Goal: Information Seeking & Learning: Learn about a topic

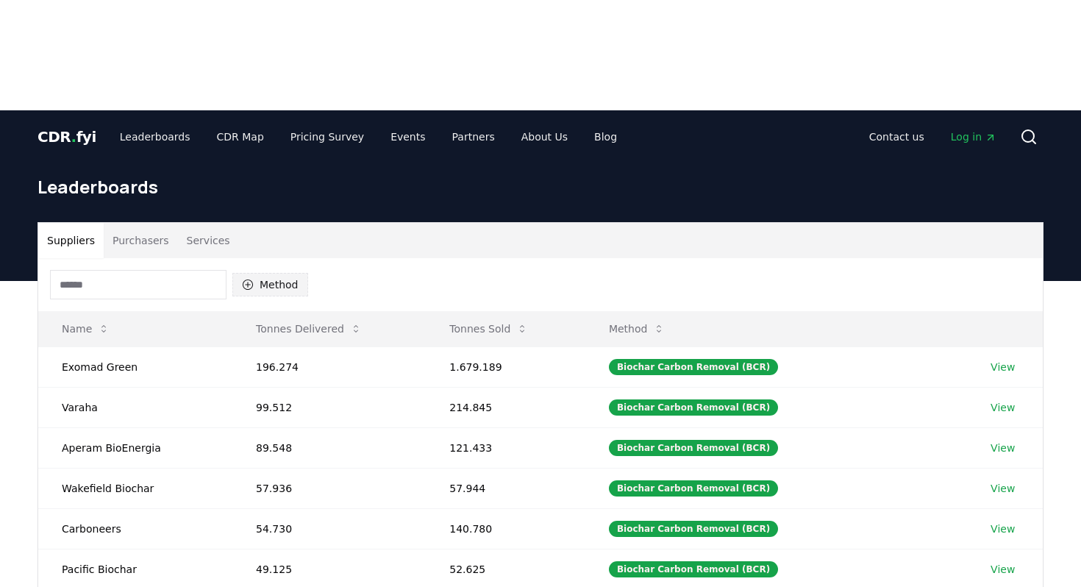
click at [275, 273] on button "Method" at bounding box center [270, 285] width 76 height 24
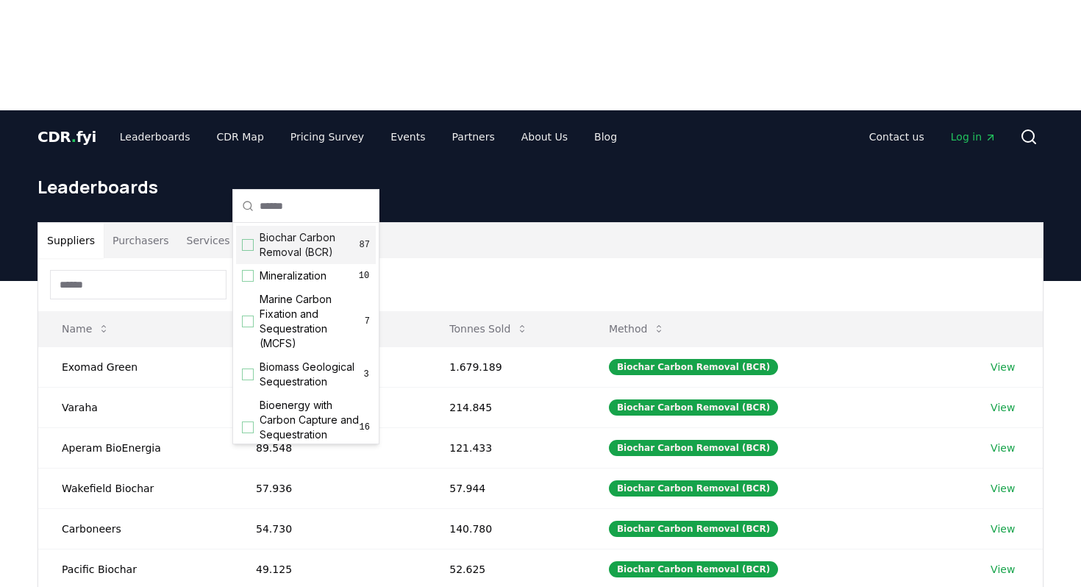
click at [297, 247] on span "Biochar Carbon Removal (BCR)" at bounding box center [310, 244] width 100 height 29
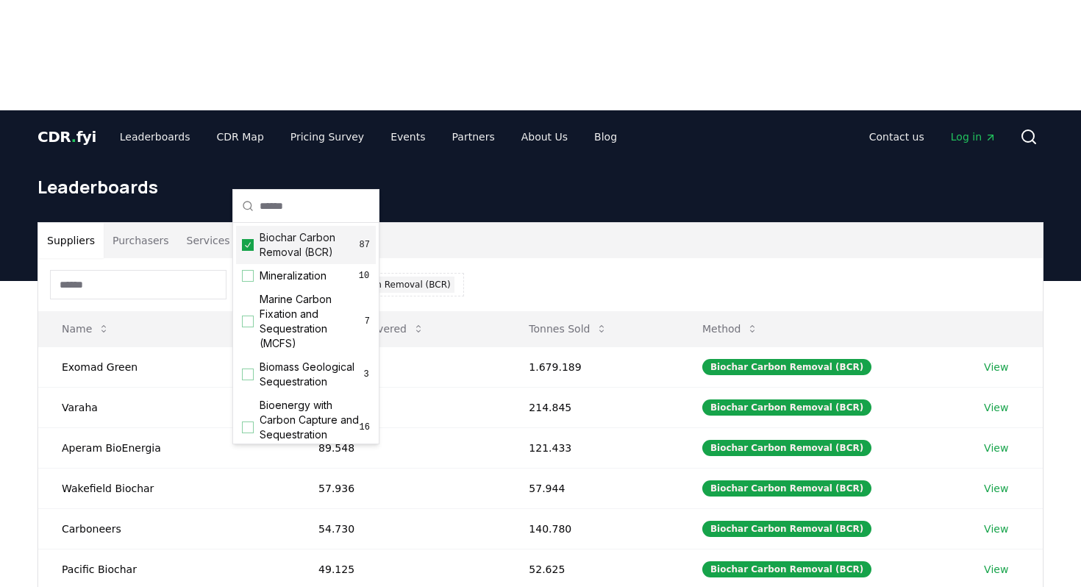
click at [520, 258] on div "Method 1 Biochar Carbon Removal (BCR)" at bounding box center [540, 284] width 1004 height 53
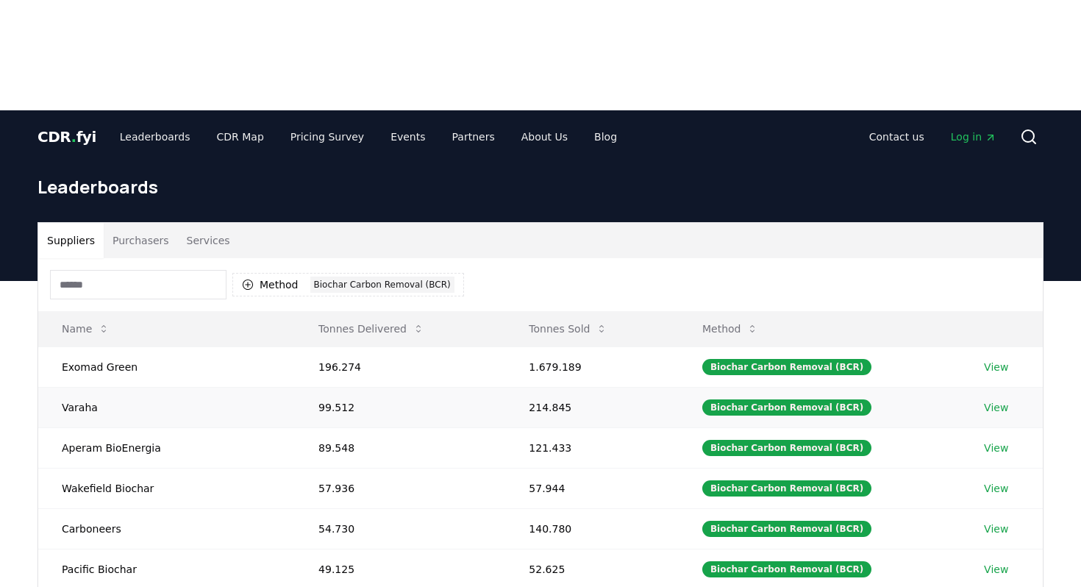
click at [80, 387] on td "Varaha" at bounding box center [166, 407] width 257 height 40
copy td "Varaha"
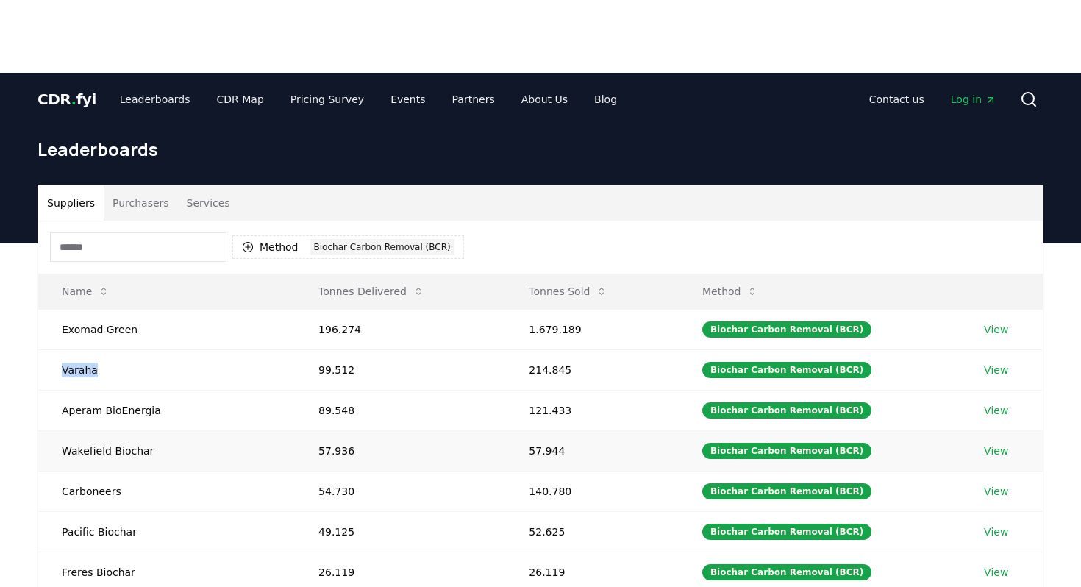
scroll to position [39, 0]
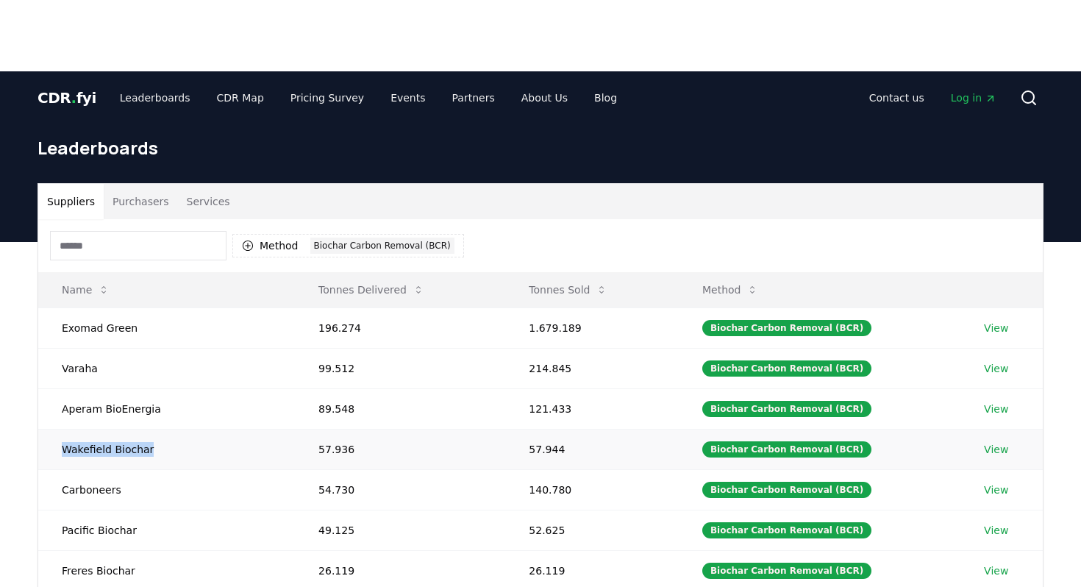
drag, startPoint x: 60, startPoint y: 337, endPoint x: 151, endPoint y: 341, distance: 90.5
click at [151, 429] on td "Wakefield Biochar" at bounding box center [166, 449] width 257 height 40
copy td "Wakefield Biochar"
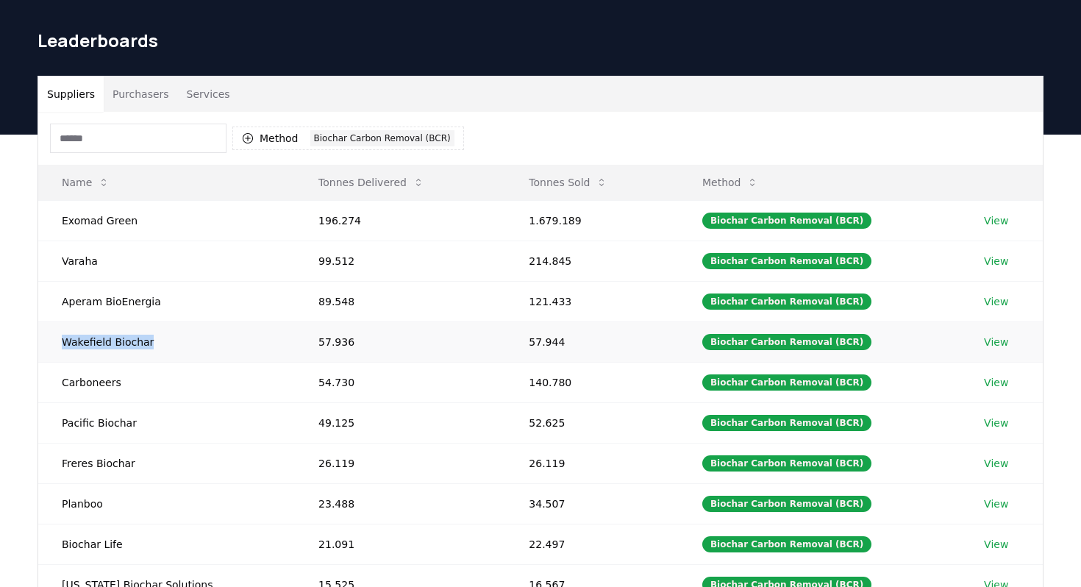
scroll to position [147, 0]
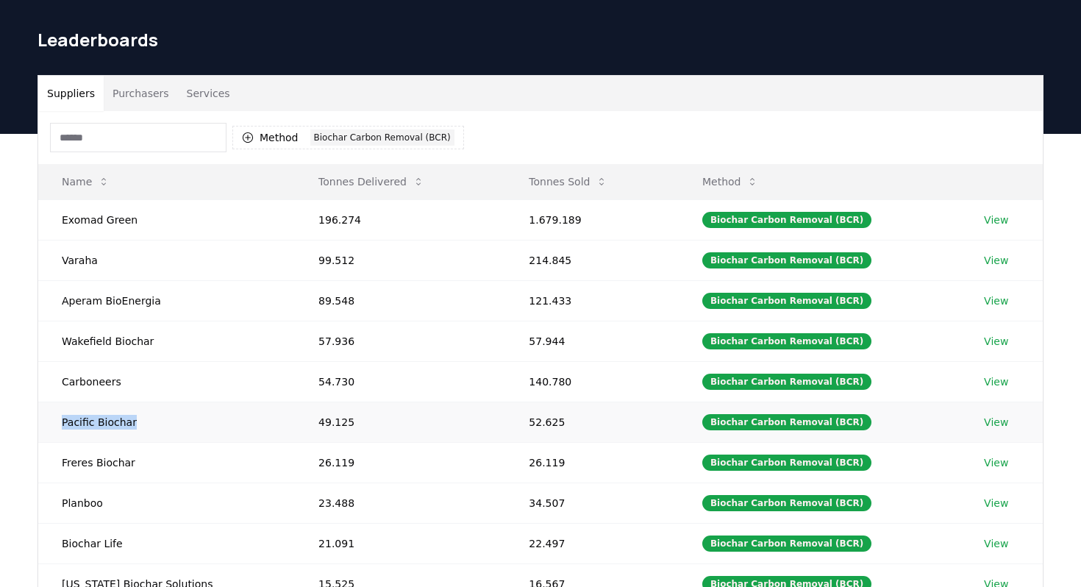
drag, startPoint x: 60, startPoint y: 305, endPoint x: 141, endPoint y: 307, distance: 80.9
click at [141, 401] on td "Pacific Biochar" at bounding box center [166, 421] width 257 height 40
copy td "Pacific Biochar"
drag, startPoint x: 60, startPoint y: 390, endPoint x: 120, endPoint y: 390, distance: 59.6
click at [120, 482] on td "Planboo" at bounding box center [166, 502] width 257 height 40
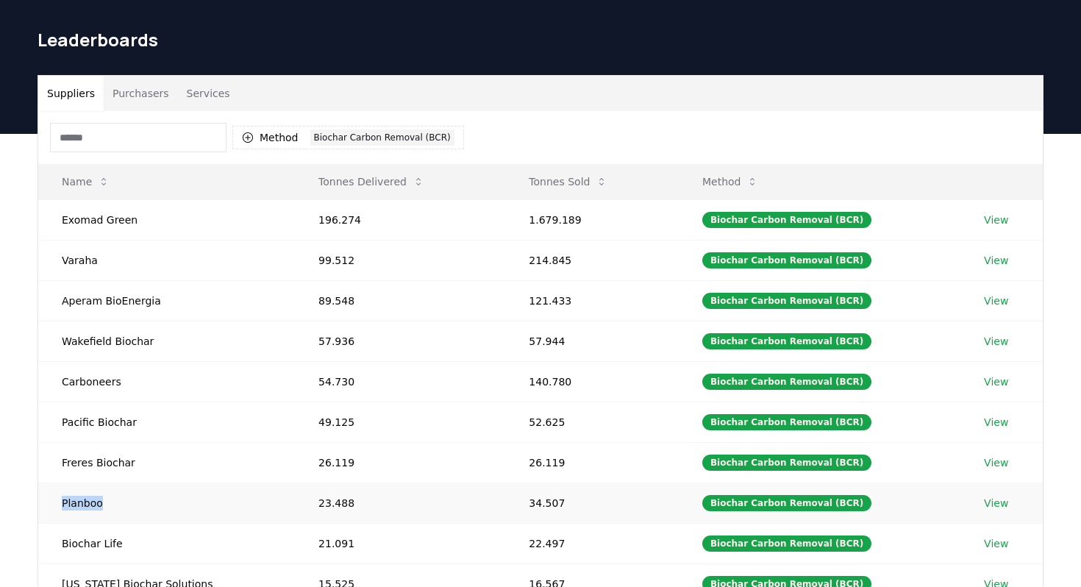
copy td "Planboo"
drag, startPoint x: 63, startPoint y: 431, endPoint x: 167, endPoint y: 431, distance: 103.7
click at [167, 523] on td "Biochar Life" at bounding box center [166, 543] width 257 height 40
copy td "Biochar Life"
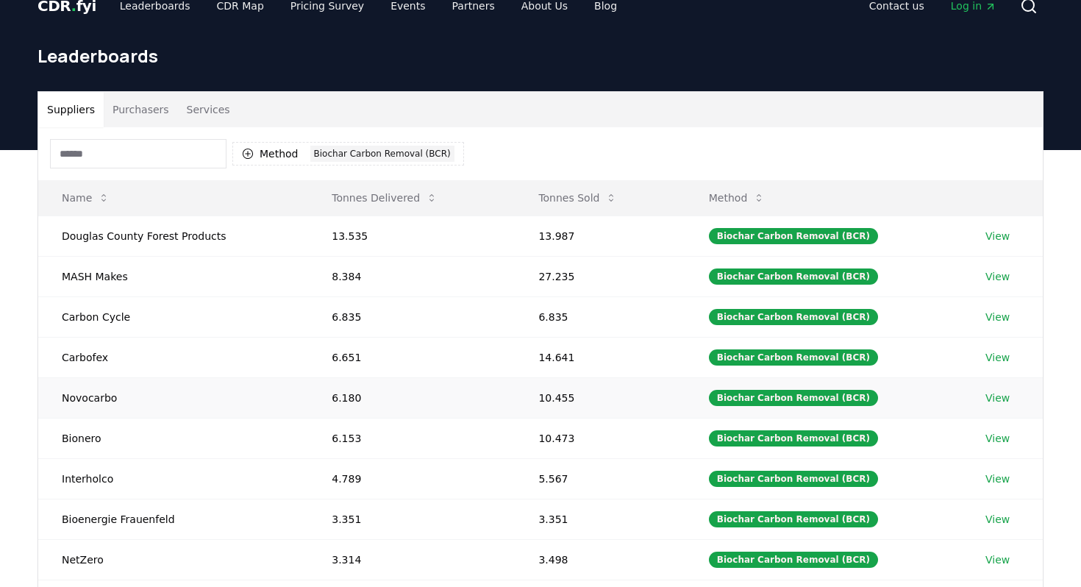
scroll to position [129, 0]
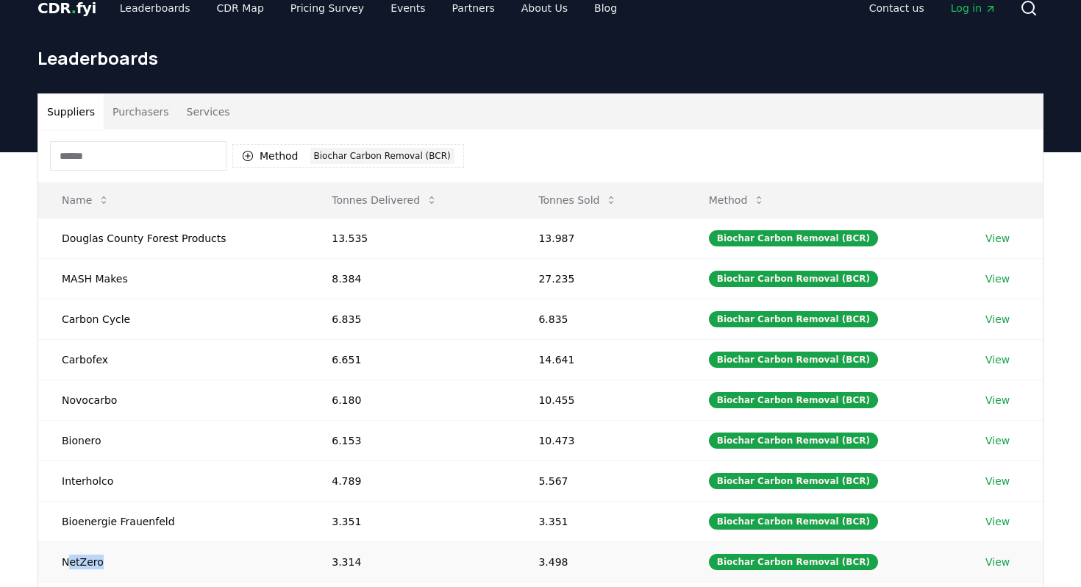
drag, startPoint x: 66, startPoint y: 446, endPoint x: 115, endPoint y: 445, distance: 49.3
click at [115, 541] on td "NetZero" at bounding box center [173, 561] width 270 height 40
drag, startPoint x: 38, startPoint y: 453, endPoint x: 113, endPoint y: 454, distance: 75.0
click at [113, 541] on td "NetZero" at bounding box center [173, 561] width 270 height 40
copy td "NetZero"
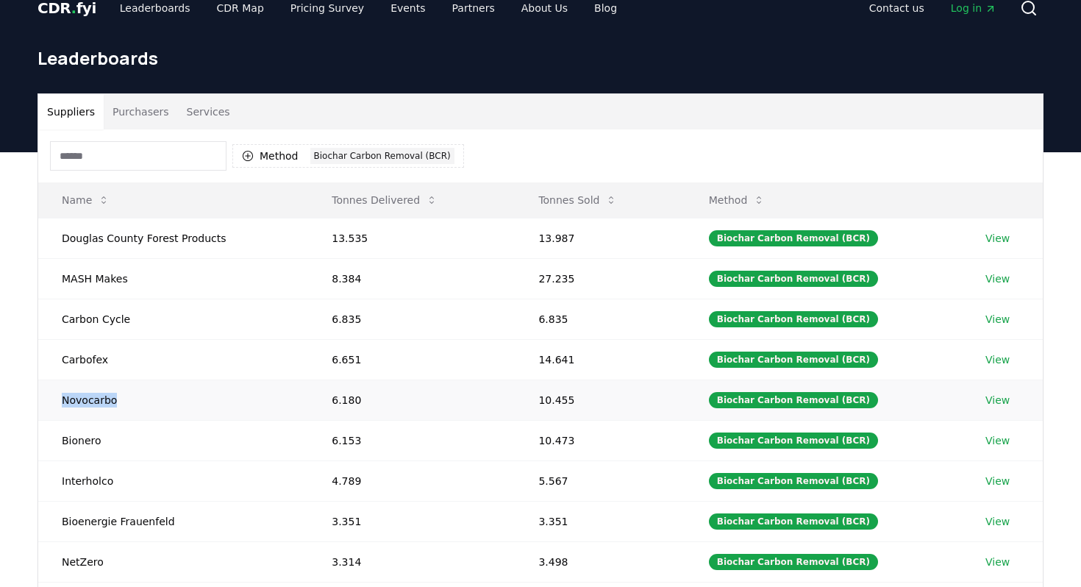
drag, startPoint x: 59, startPoint y: 287, endPoint x: 114, endPoint y: 287, distance: 55.1
click at [114, 379] on td "Novocarbo" at bounding box center [173, 399] width 270 height 40
copy td "Novocarbo"
